Goal: Task Accomplishment & Management: Manage account settings

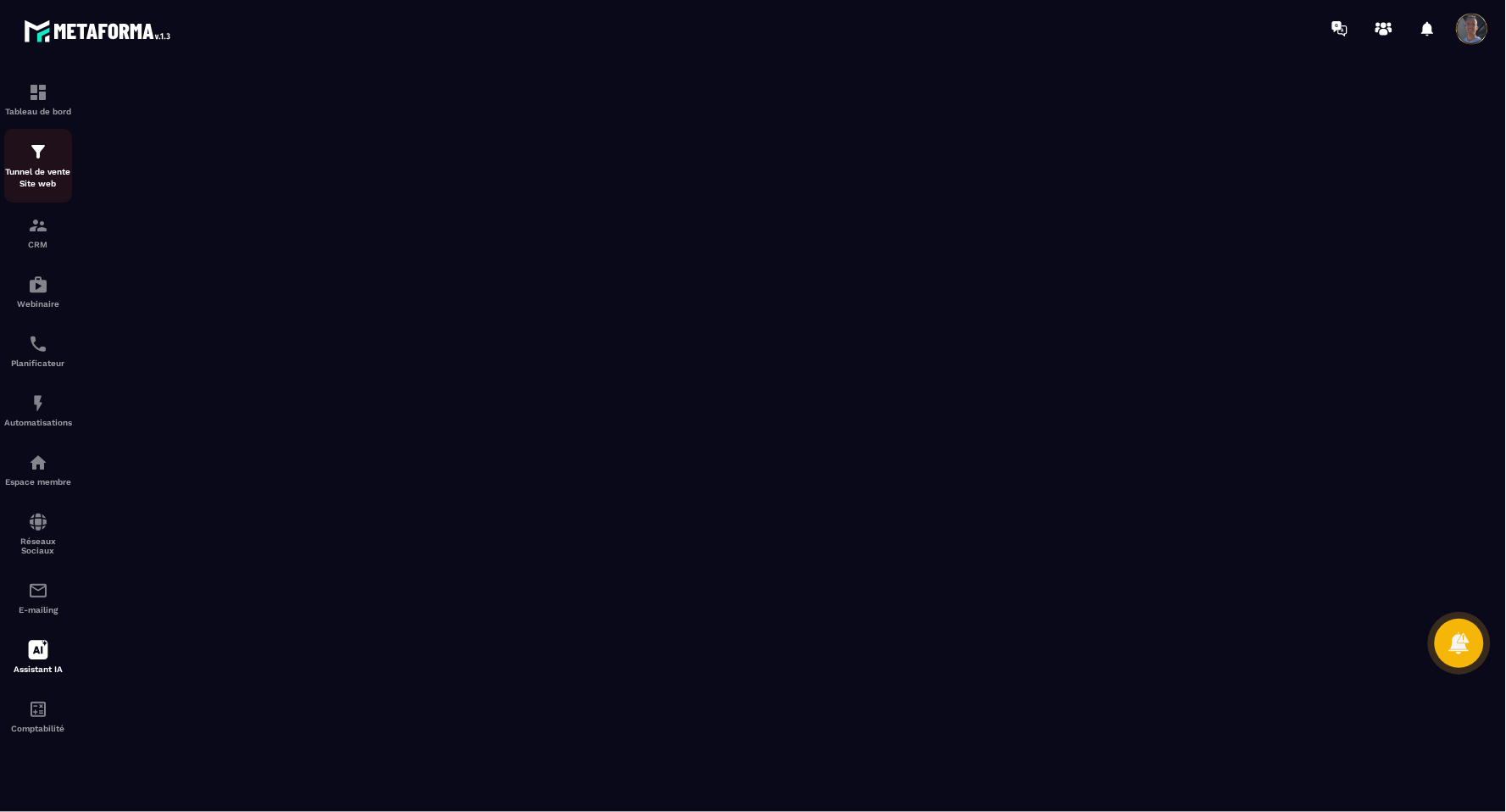
click at [32, 167] on p "Tunnel de vente Site web" at bounding box center [38, 178] width 68 height 23
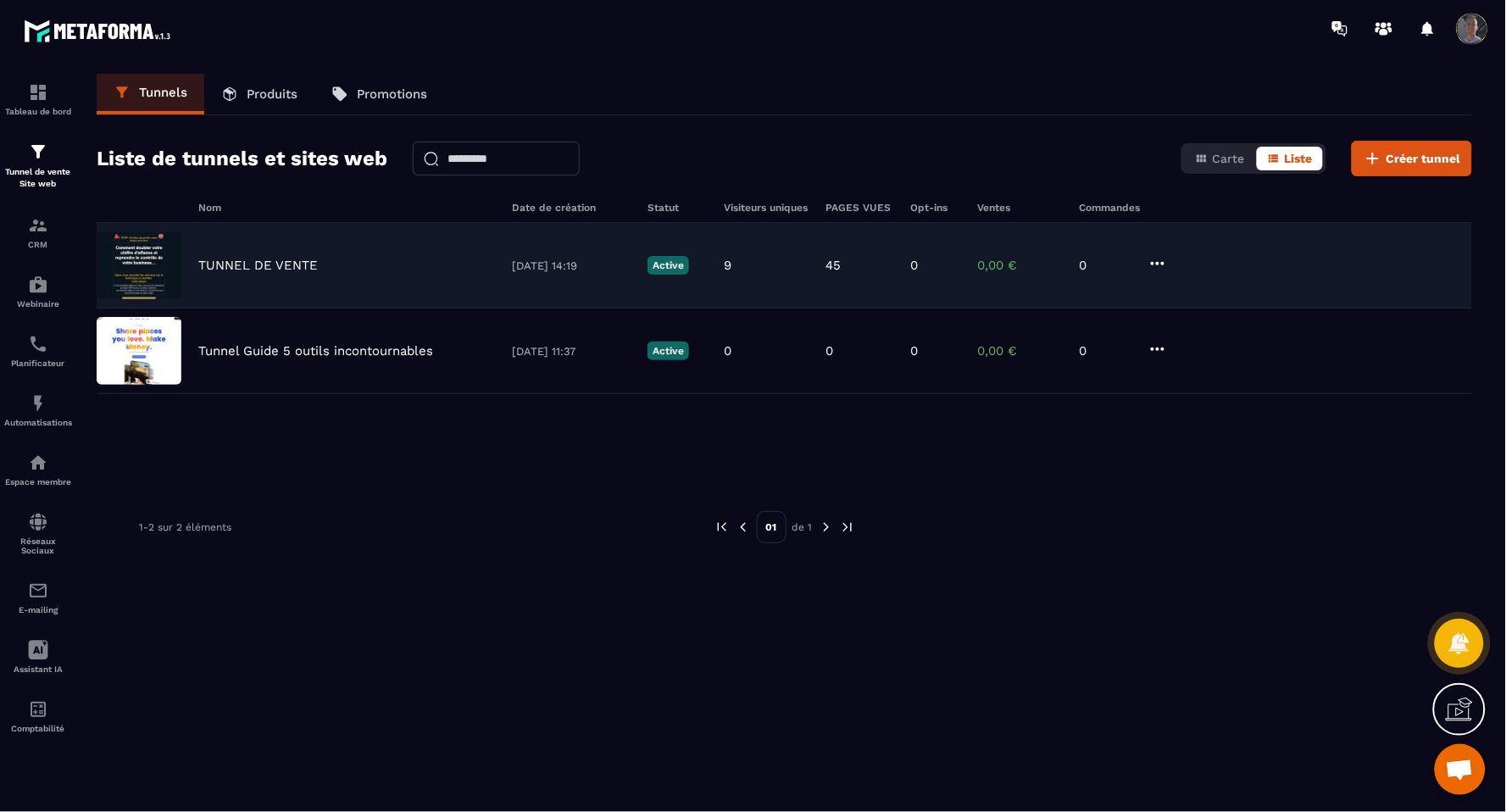
click at [278, 275] on div "TUNNEL DE VENTE [DATE] 14:19 Active 9 45 0 0,00 € 0" at bounding box center [784, 266] width 1376 height 86
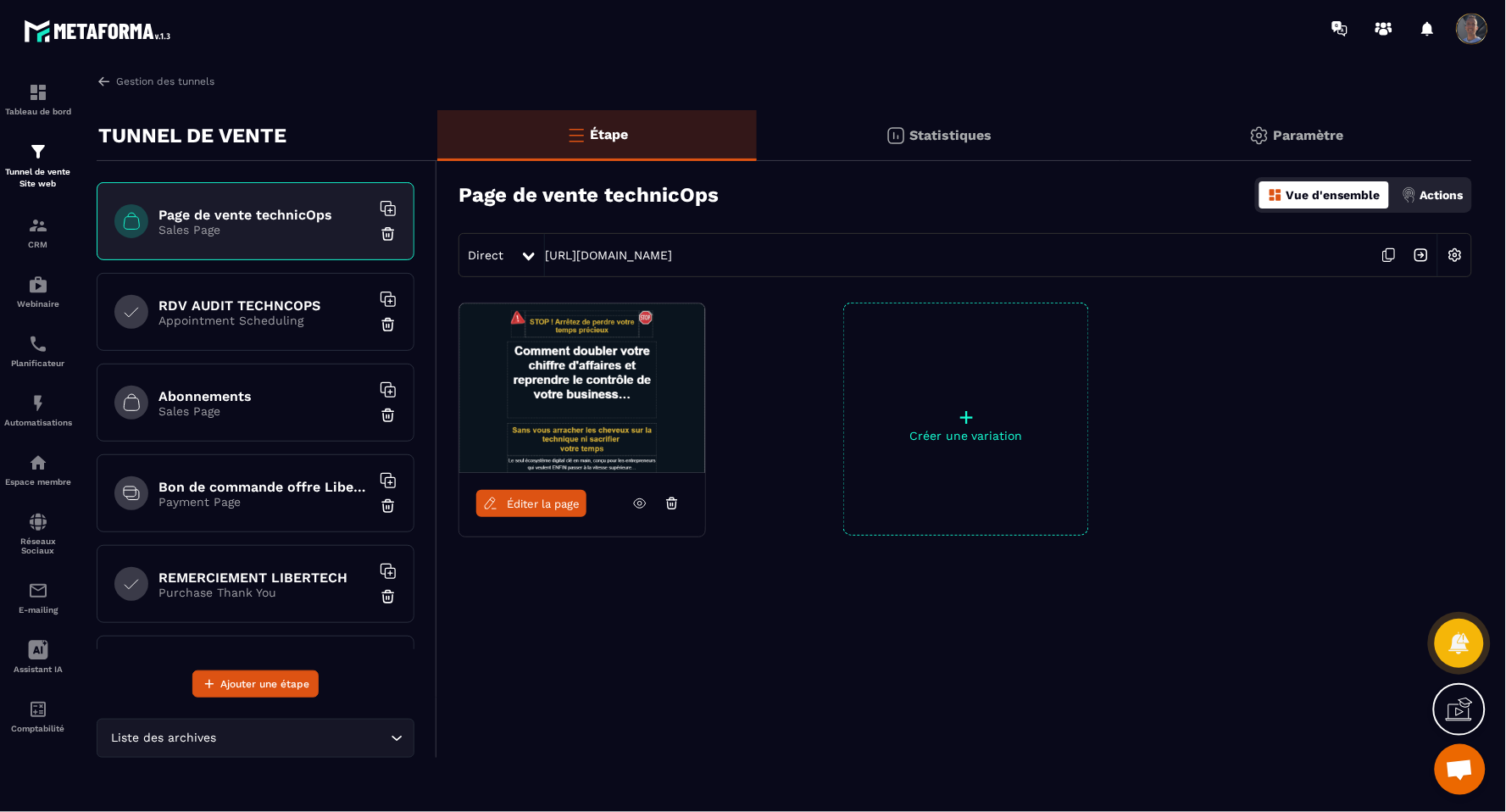
click at [1393, 243] on icon at bounding box center [1389, 256] width 33 height 33
click at [1435, 208] on div "Actions" at bounding box center [1433, 195] width 70 height 27
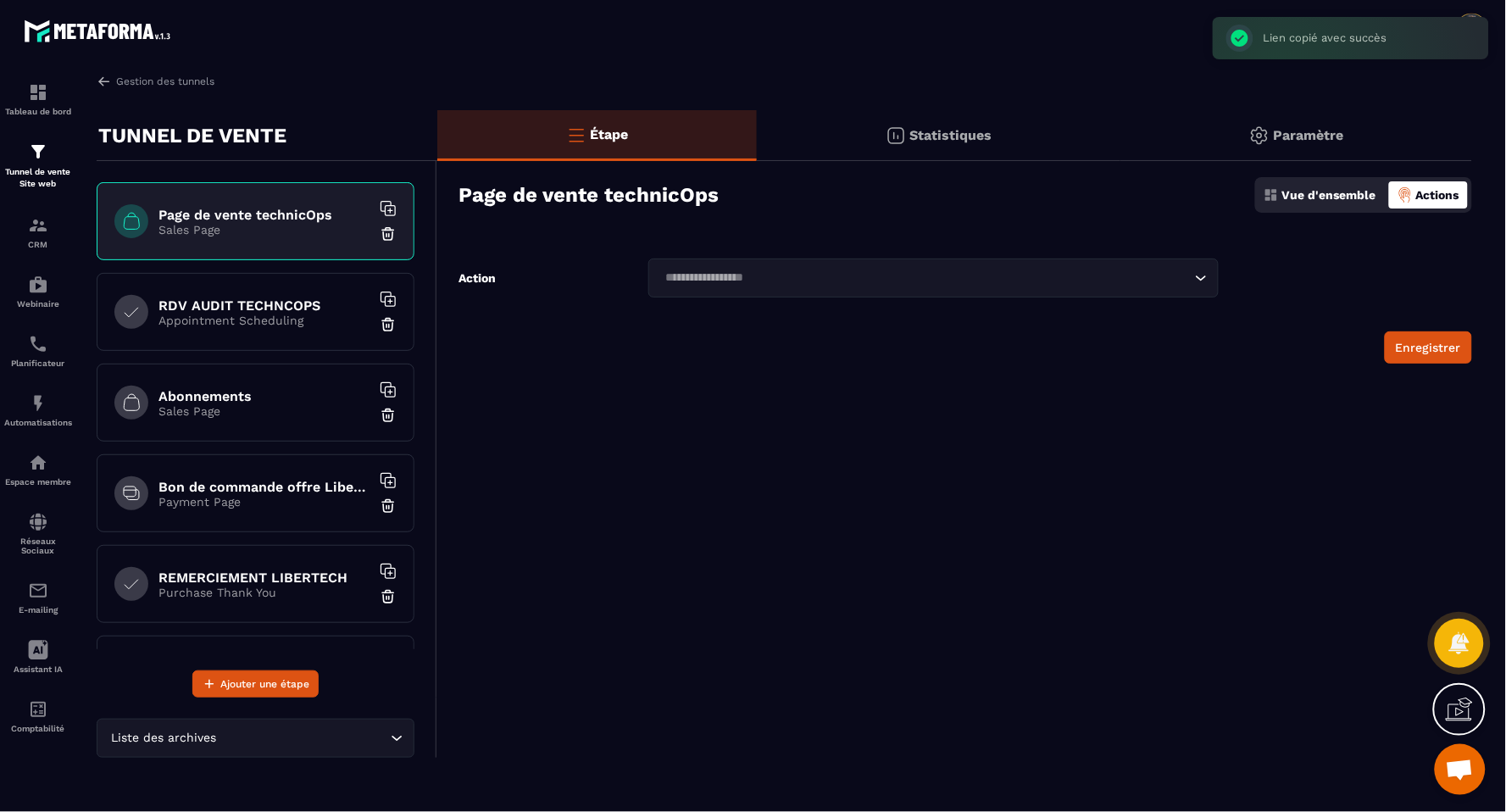
click at [1051, 289] on div "Loading..." at bounding box center [933, 277] width 570 height 39
click at [1314, 191] on p "Vue d'ensemble" at bounding box center [1330, 194] width 94 height 14
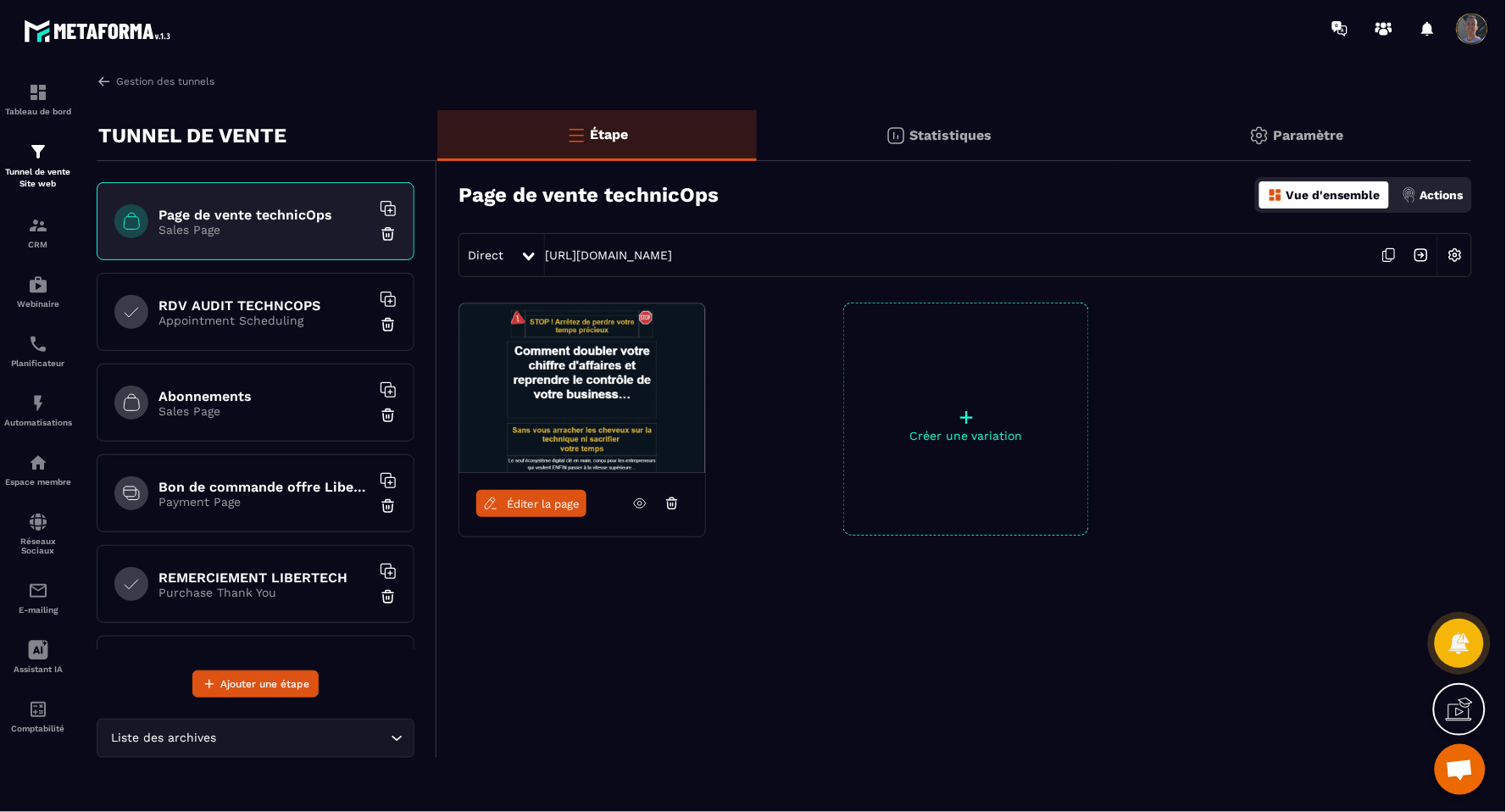
click at [1002, 139] on div "Statistiques" at bounding box center [939, 135] width 364 height 51
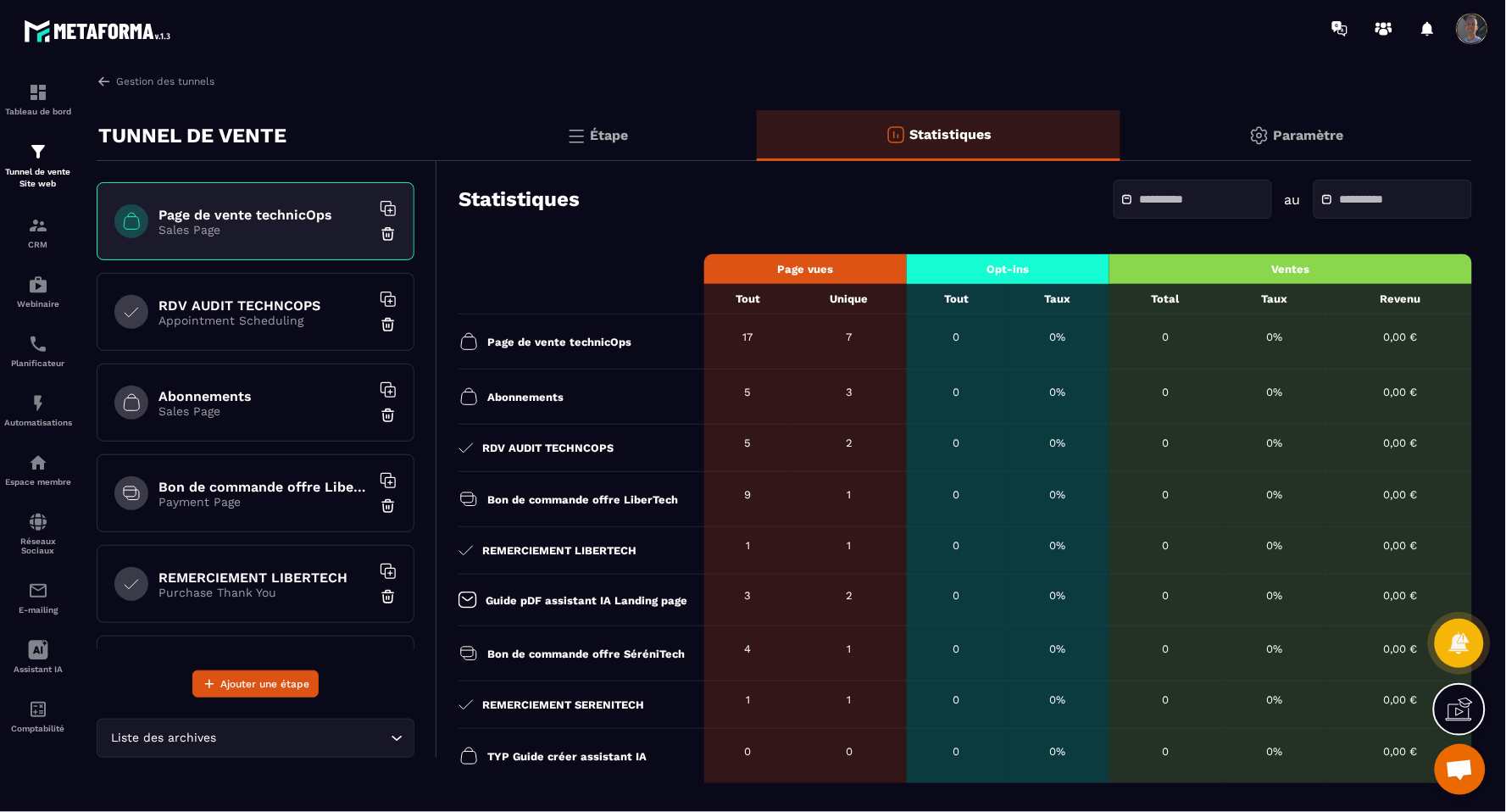
click at [1269, 115] on div "Paramètre" at bounding box center [1296, 135] width 351 height 51
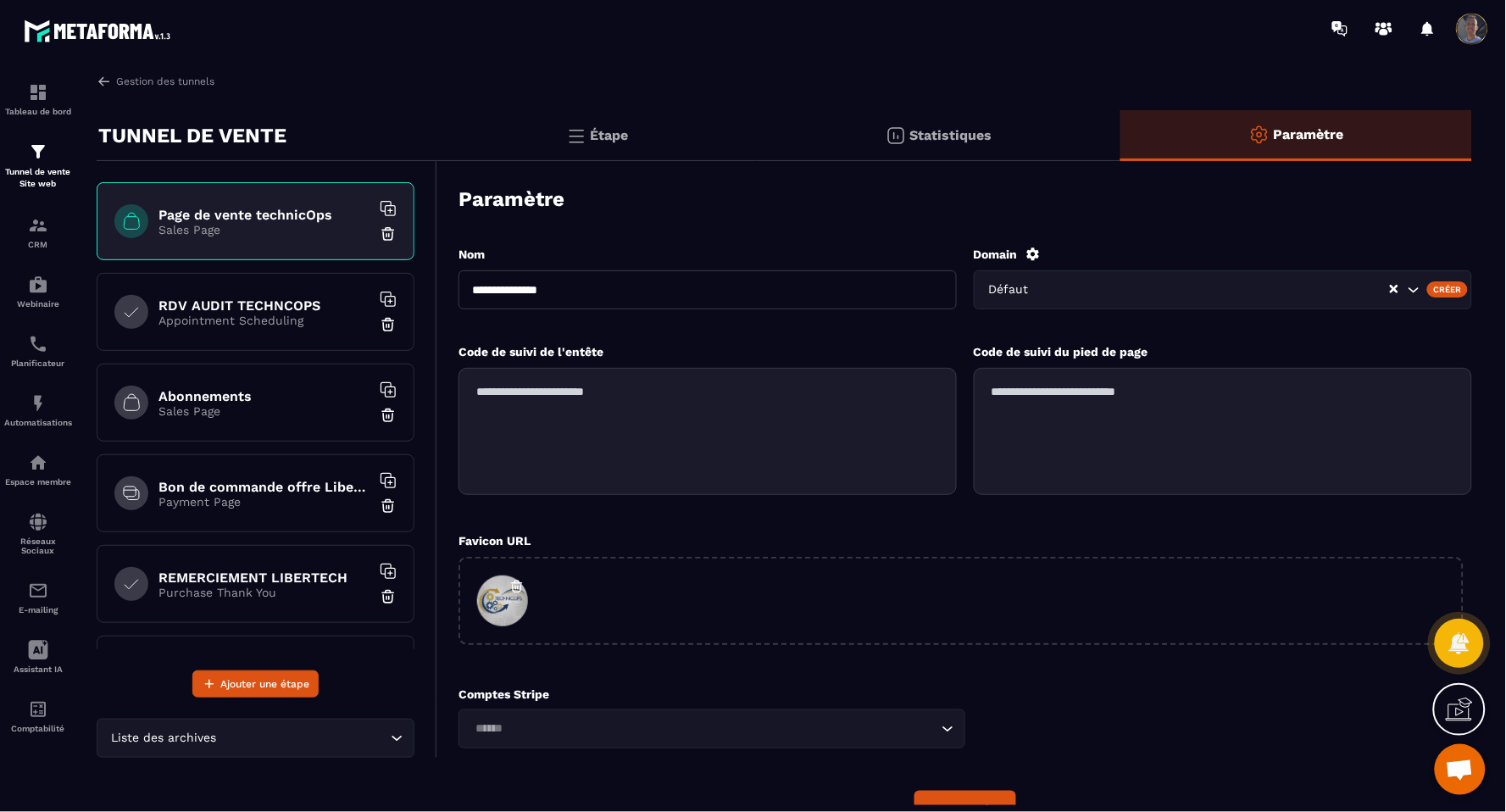
click at [1146, 274] on div "Défaut" at bounding box center [1223, 289] width 499 height 39
click at [1030, 252] on icon at bounding box center [1034, 254] width 13 height 13
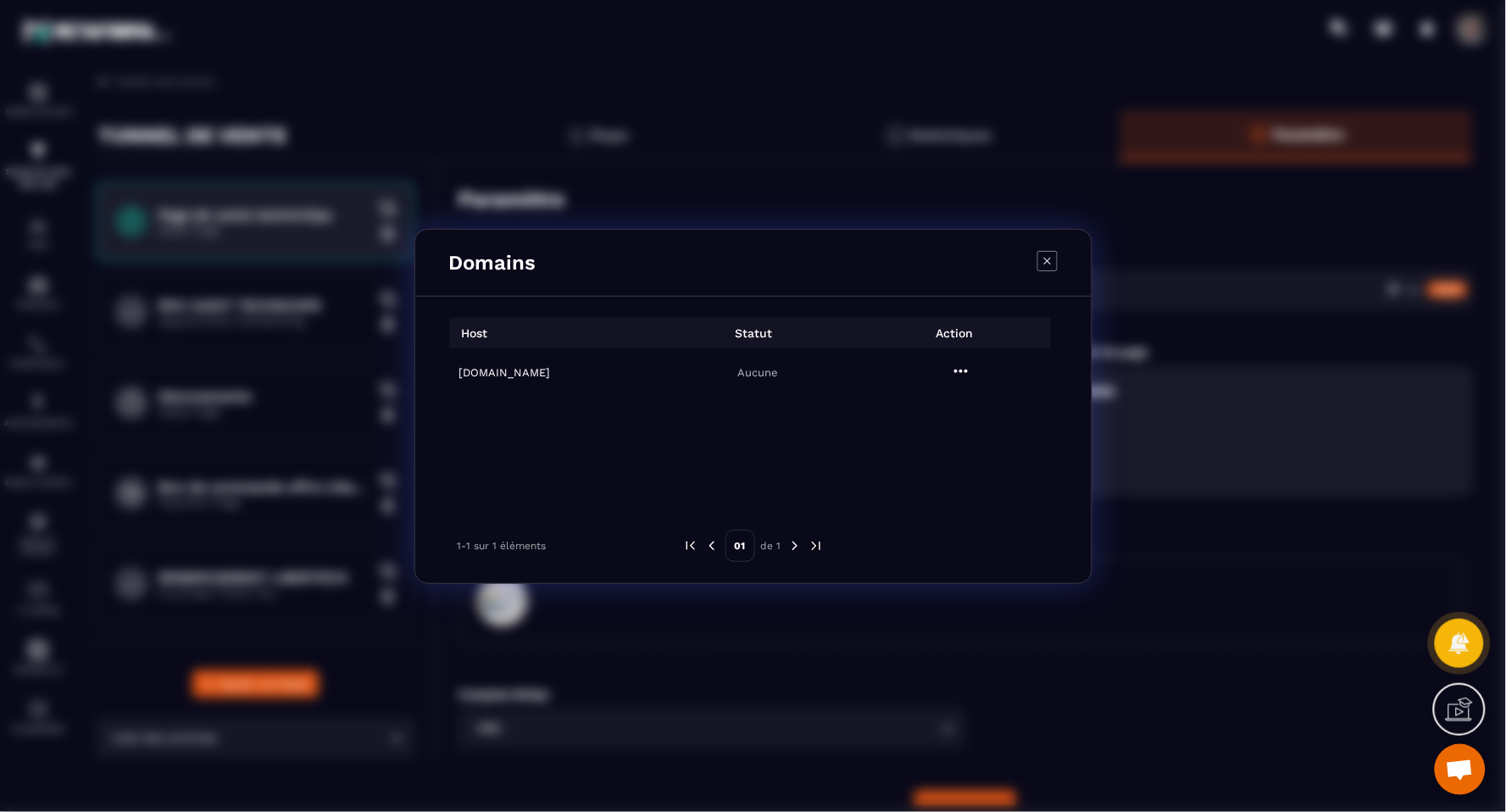
click at [506, 379] on td "[DOMAIN_NAME]" at bounding box center [550, 372] width 202 height 48
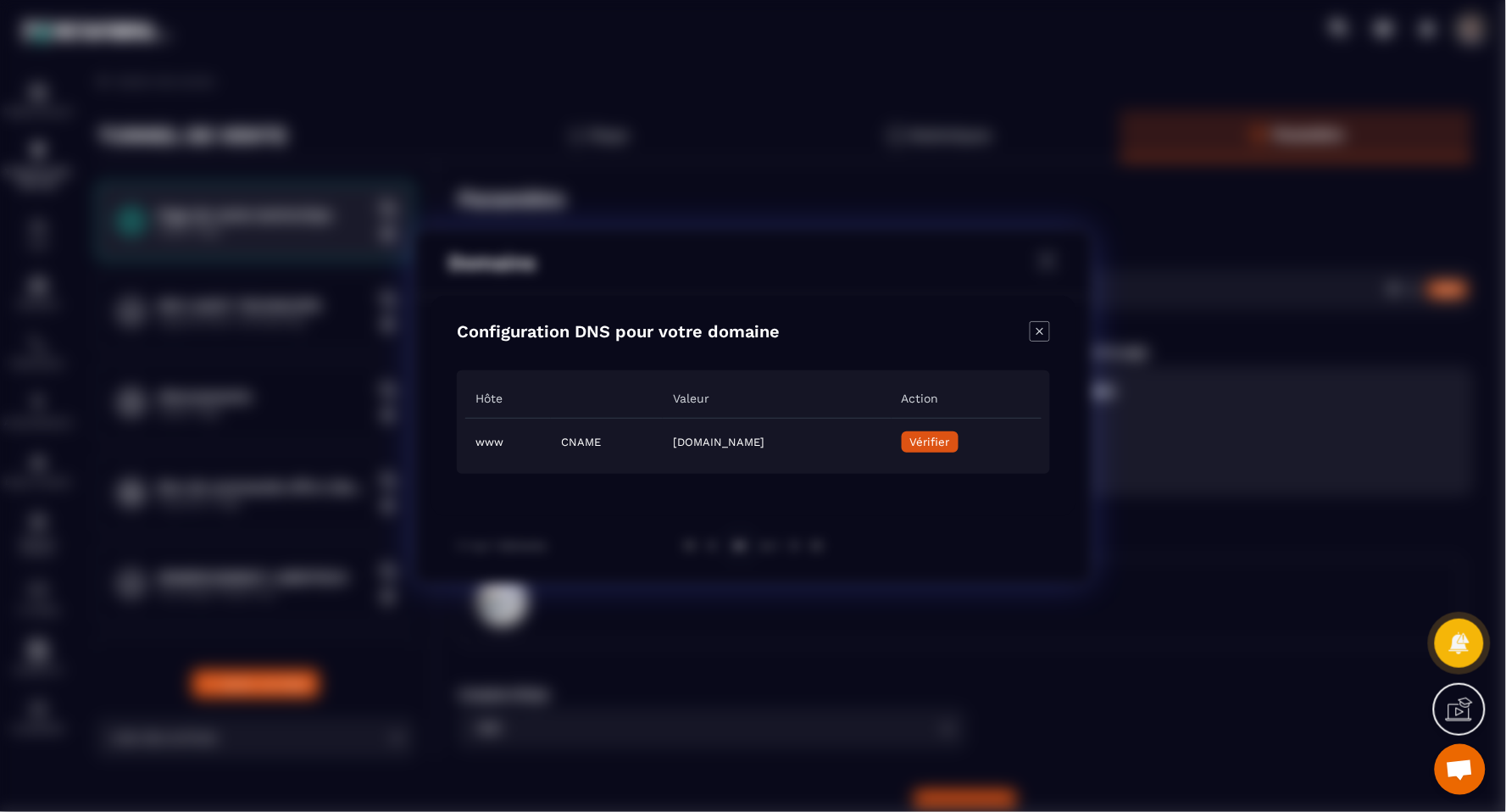
click at [1038, 334] on icon "Close modal" at bounding box center [1040, 331] width 21 height 21
